Goal: Find specific page/section: Find specific page/section

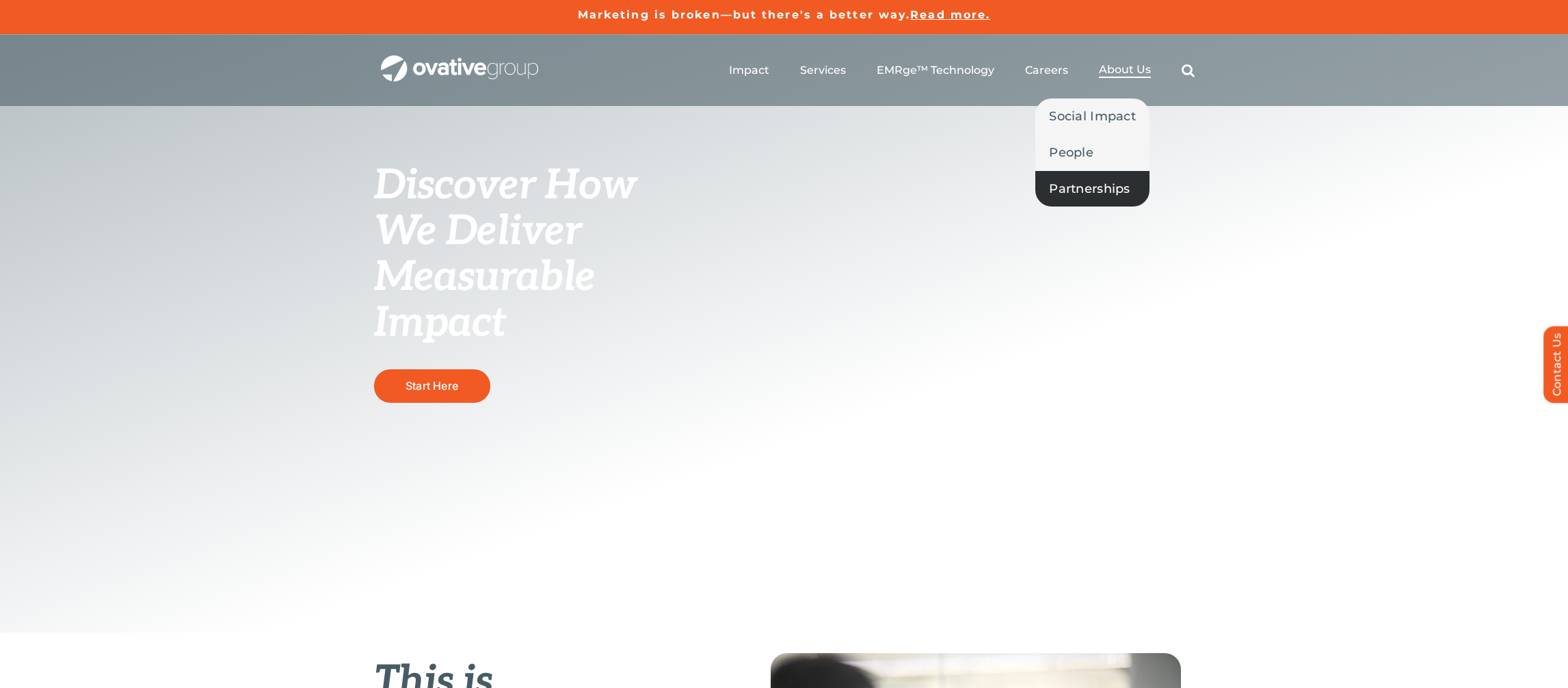
click at [1089, 193] on span "Partnerships" at bounding box center [1089, 189] width 81 height 19
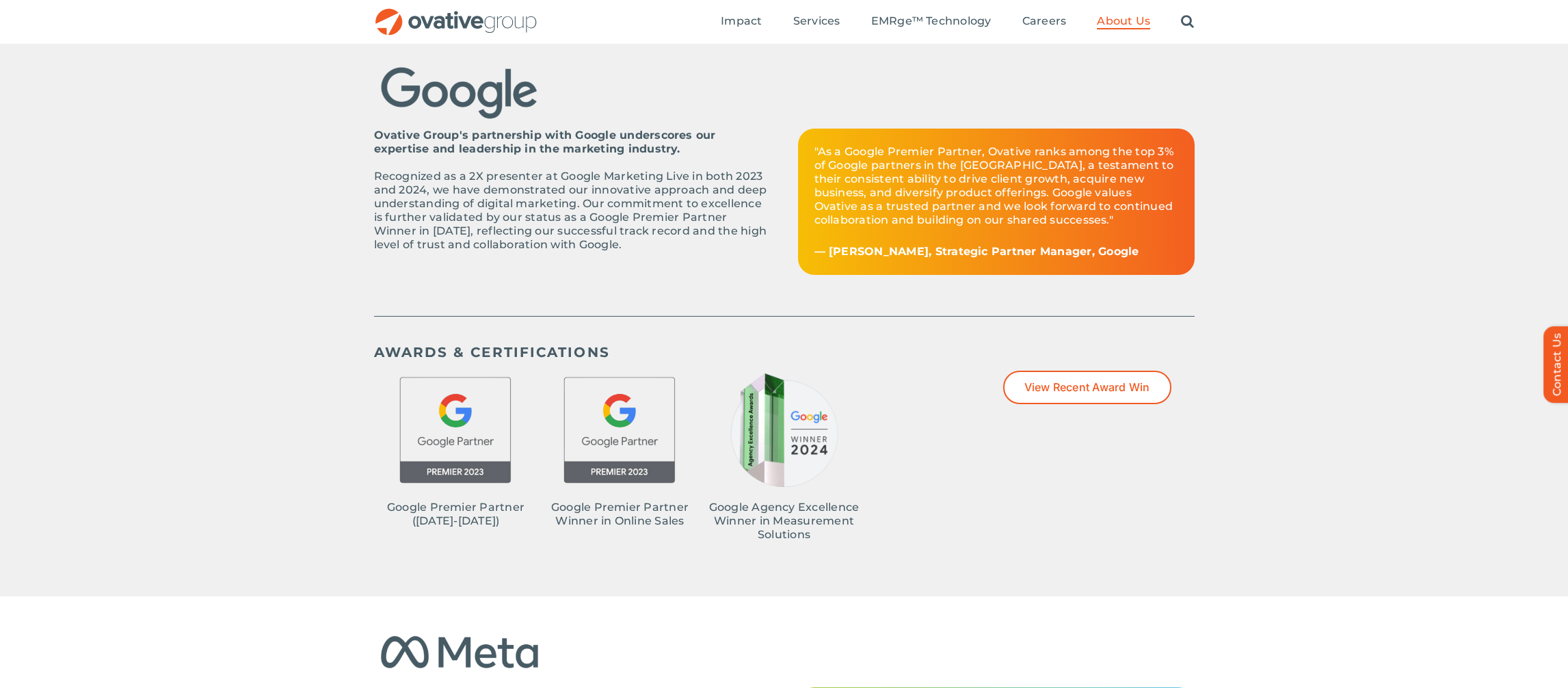
scroll to position [479, 0]
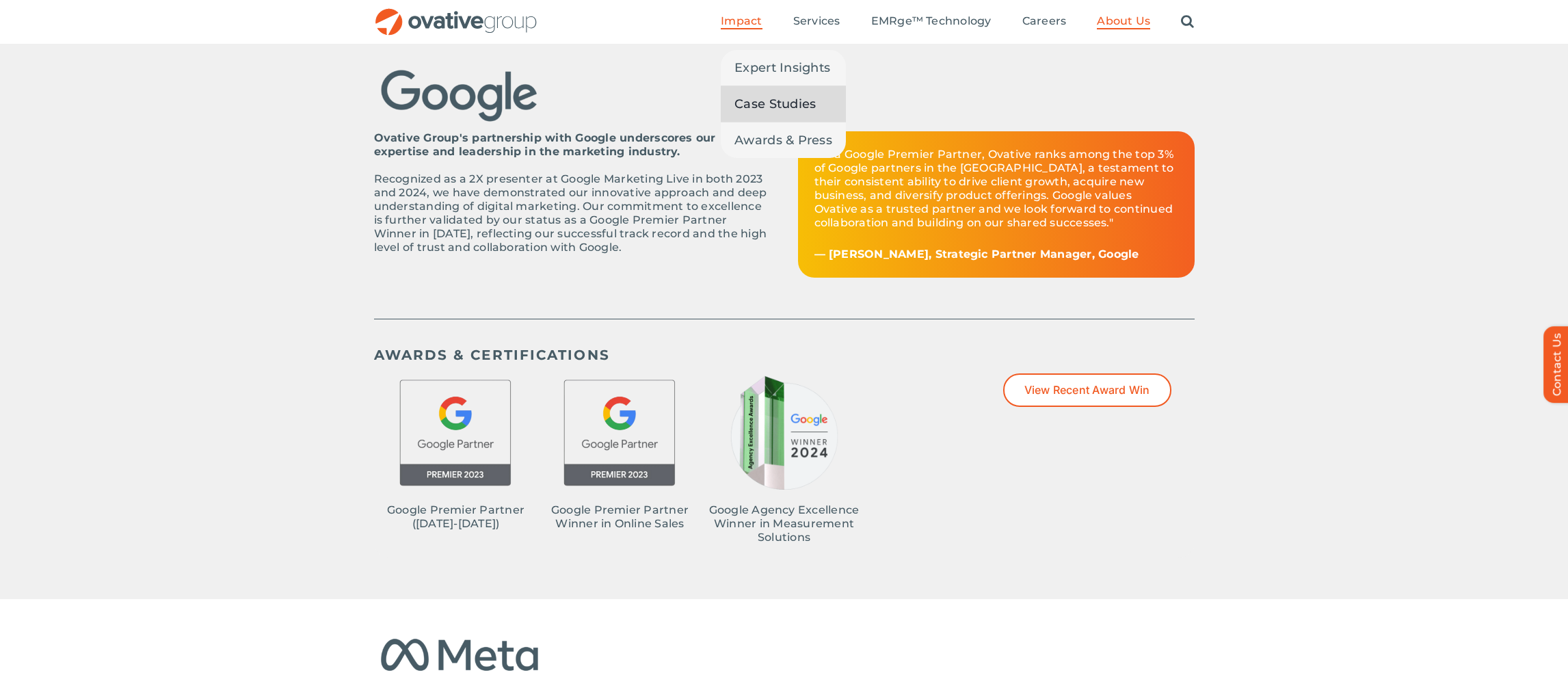
click at [750, 105] on span "Case Studies" at bounding box center [774, 104] width 81 height 19
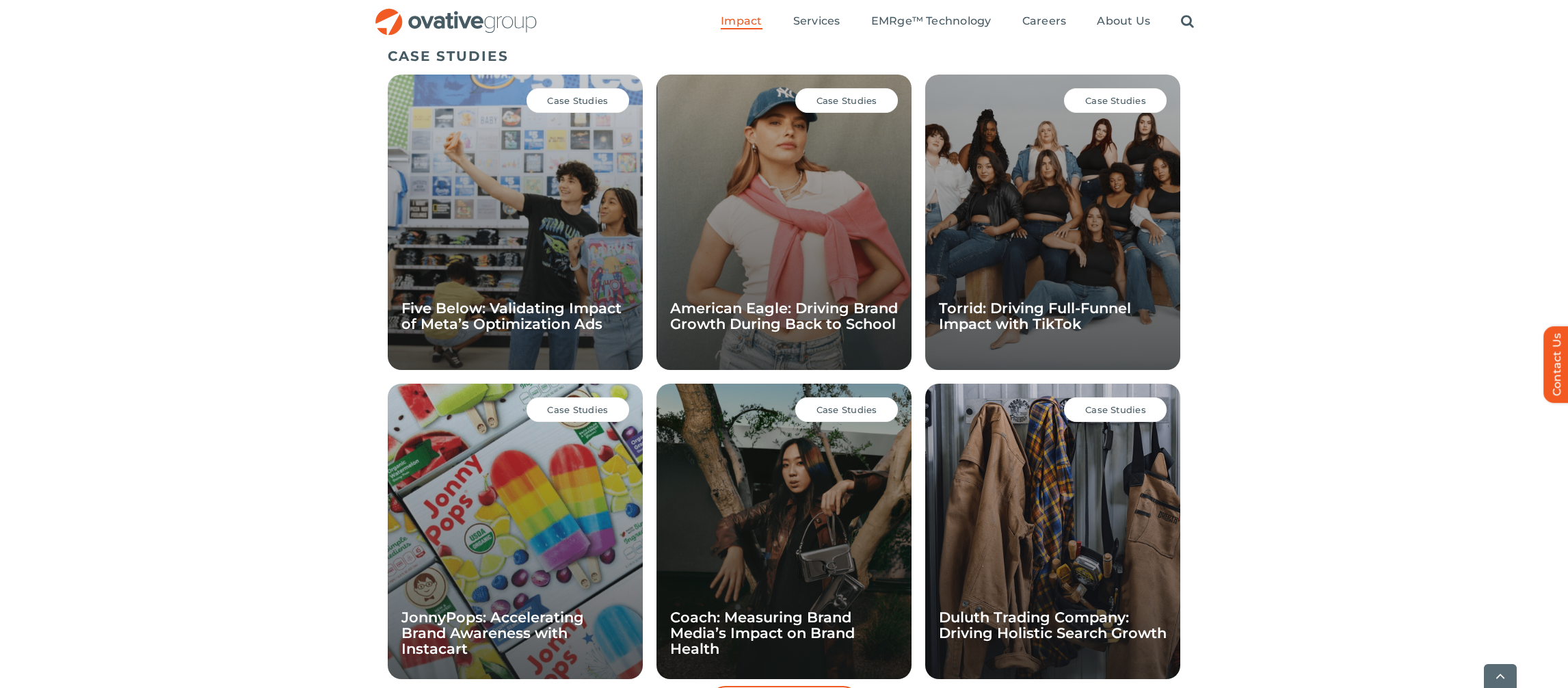
scroll to position [943, 0]
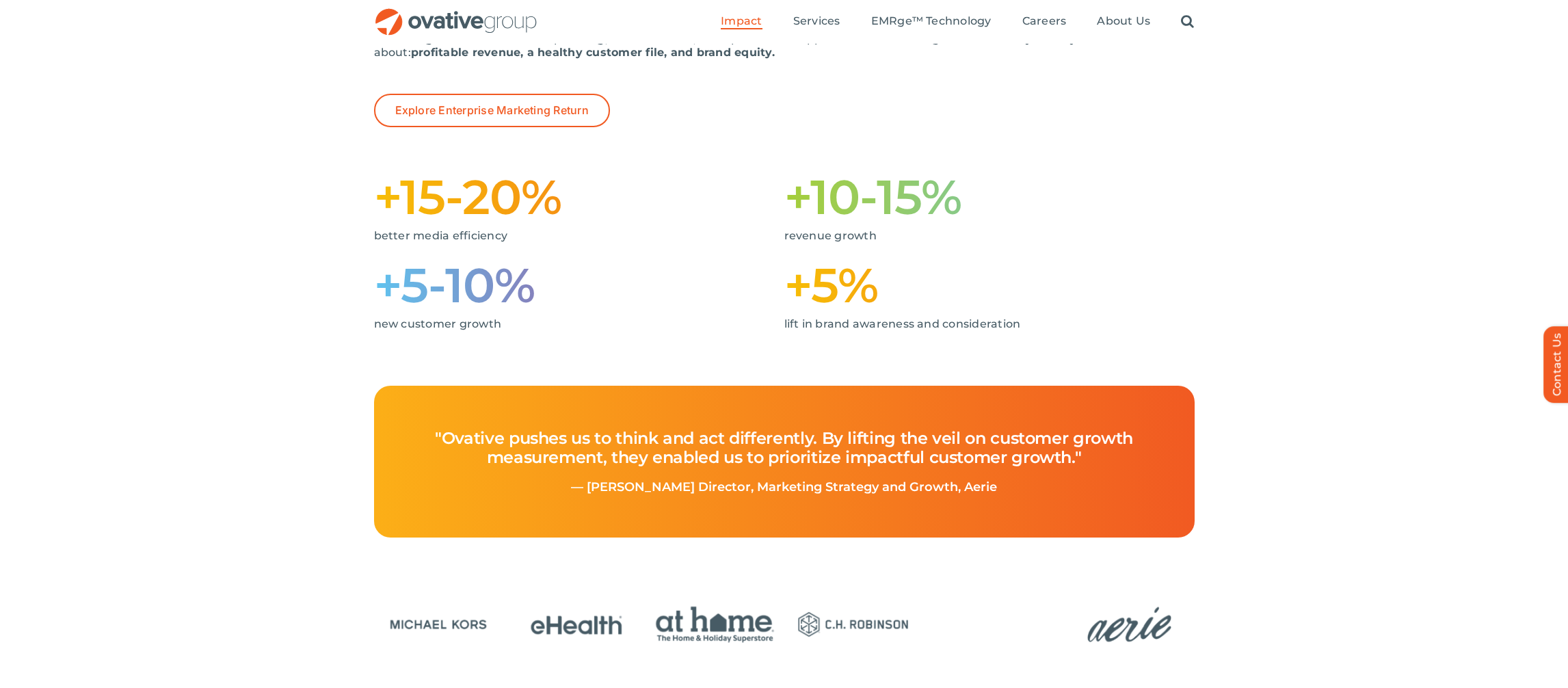
scroll to position [259, 0]
